Goal: Task Accomplishment & Management: Manage account settings

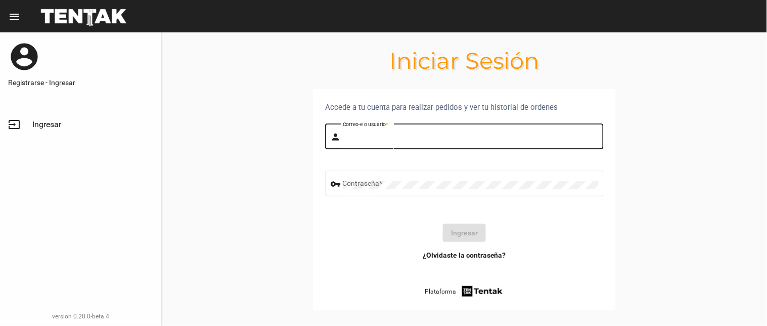
type input "flopyganora"
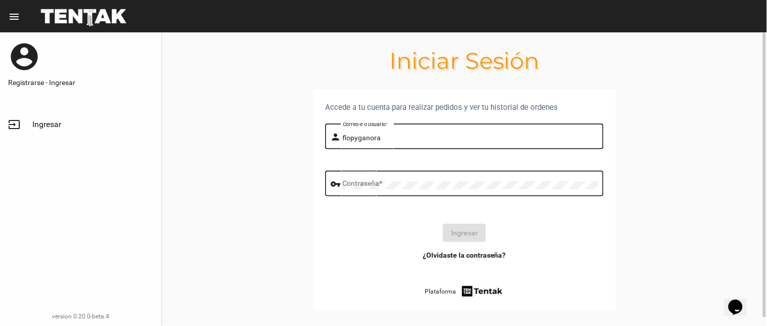
click at [422, 176] on div "Contraseña *" at bounding box center [471, 182] width 256 height 28
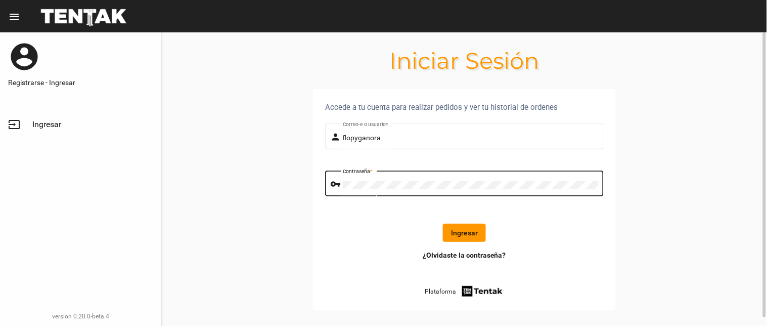
click at [455, 236] on button "Ingresar" at bounding box center [464, 233] width 43 height 18
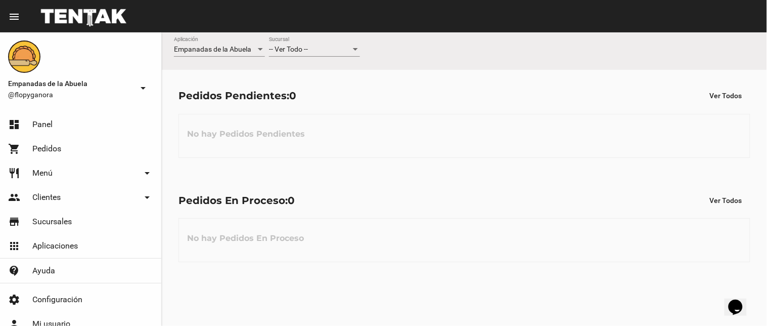
click at [281, 51] on span "-- Ver Todo --" at bounding box center [288, 49] width 39 height 8
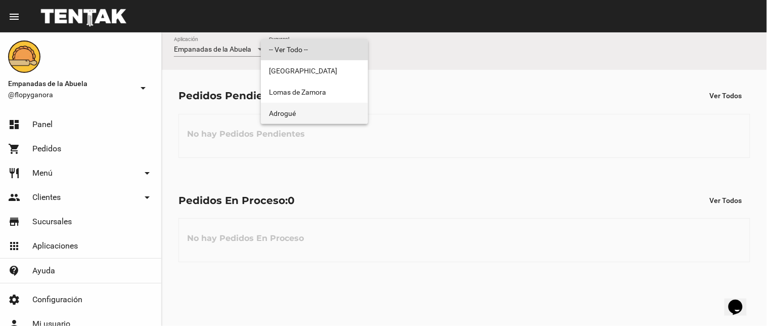
click at [274, 115] on span "Adrogué" at bounding box center [314, 113] width 91 height 21
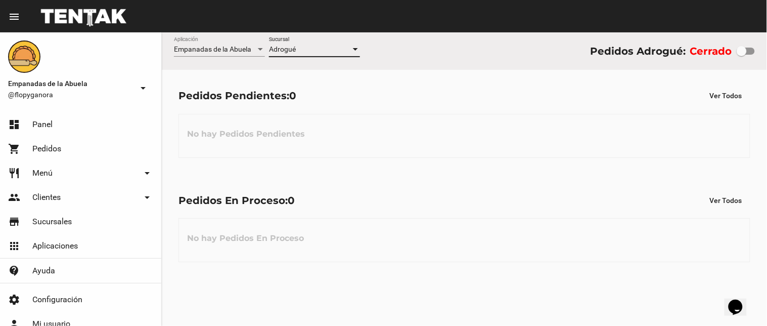
click at [739, 54] on div at bounding box center [742, 51] width 10 height 10
click at [741, 55] on input "checkbox" at bounding box center [741, 55] width 1 height 1
checkbox input "true"
click at [77, 32] on div "Empanadas de la Abuela @flopyganora arrow_drop_down" at bounding box center [80, 70] width 161 height 76
drag, startPoint x: 451, startPoint y: 174, endPoint x: 454, endPoint y: 166, distance: 9.3
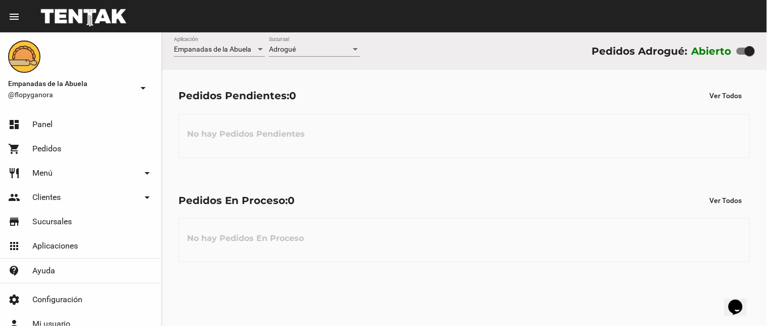
click at [452, 173] on flou-dashboard-view "Empanadas de la Abuela Aplicación Adrogué Sucursal Pedidos Adrogué: Abierto Ped…" at bounding box center [464, 155] width 605 height 246
